Goal: Information Seeking & Learning: Learn about a topic

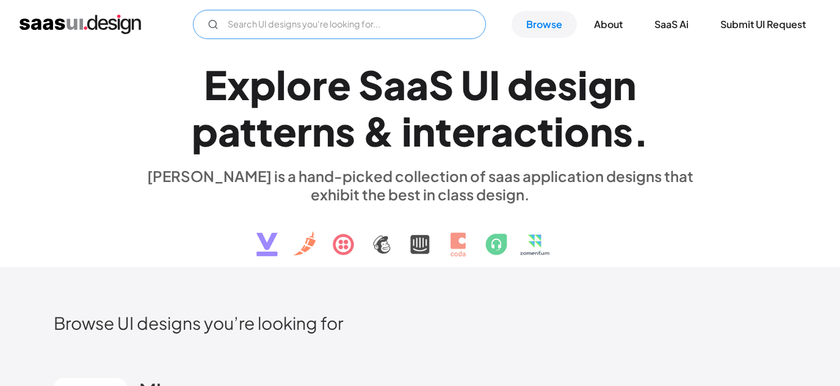
click at [319, 24] on input "text" at bounding box center [339, 24] width 293 height 29
type input "dashboard ui"
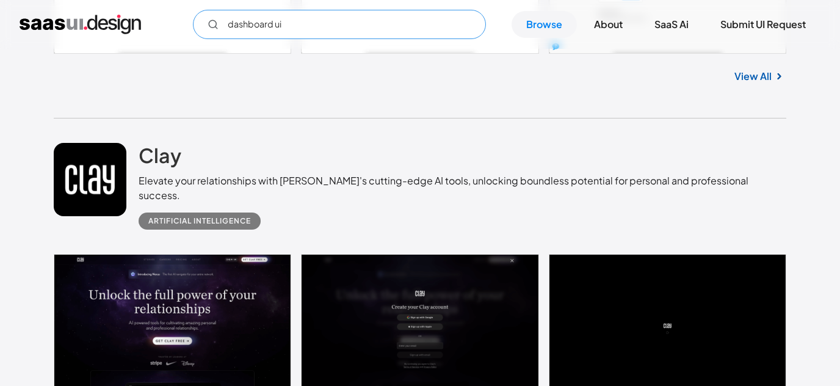
scroll to position [2405, 0]
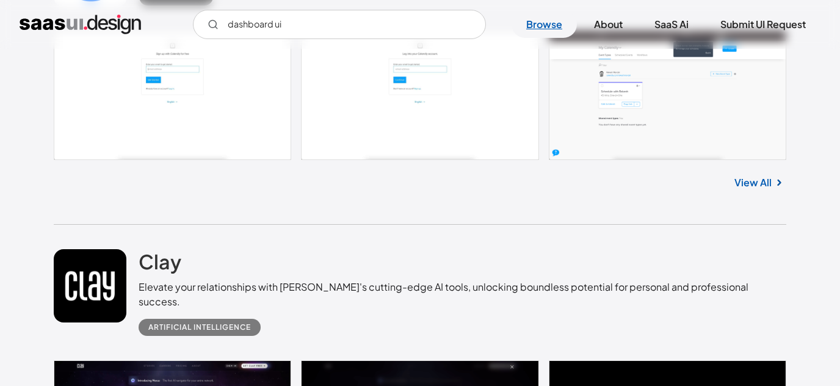
click at [537, 27] on link "Browse" at bounding box center [544, 24] width 65 height 27
